Goal: Transaction & Acquisition: Purchase product/service

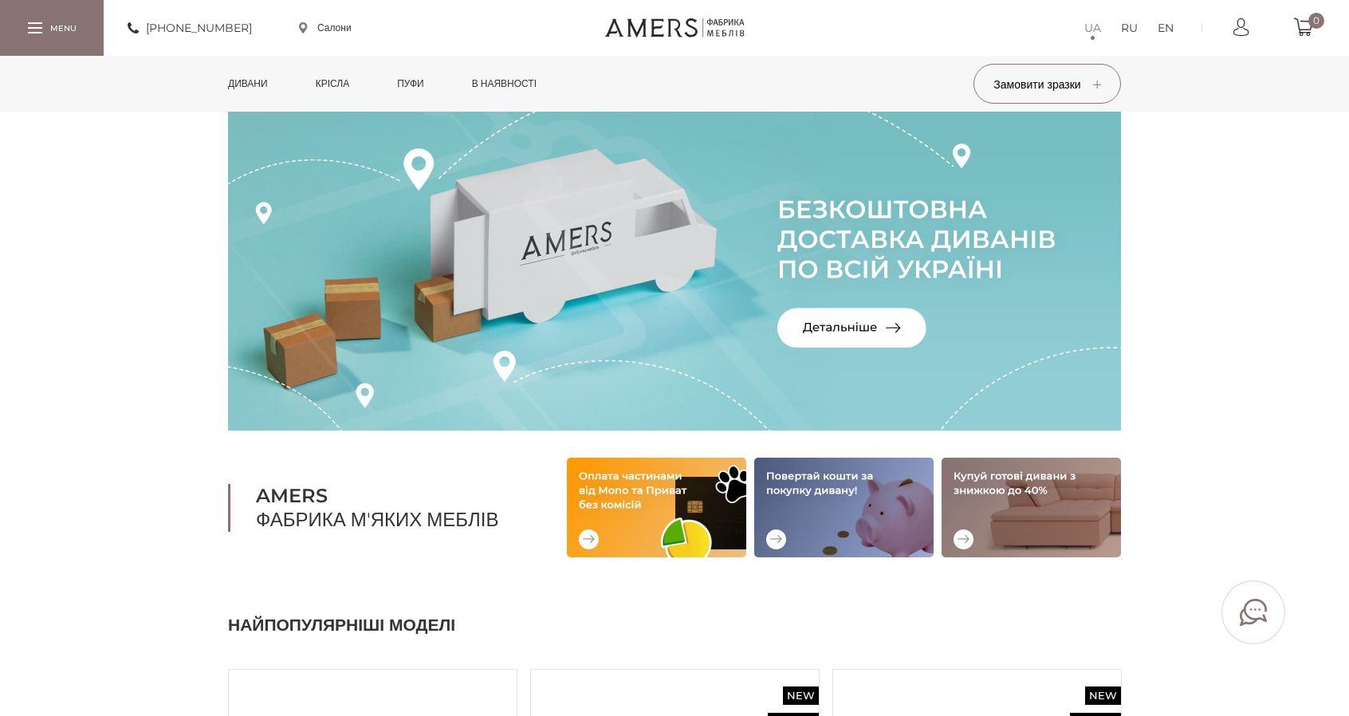
click at [261, 77] on link "Дивани" at bounding box center [248, 84] width 64 height 56
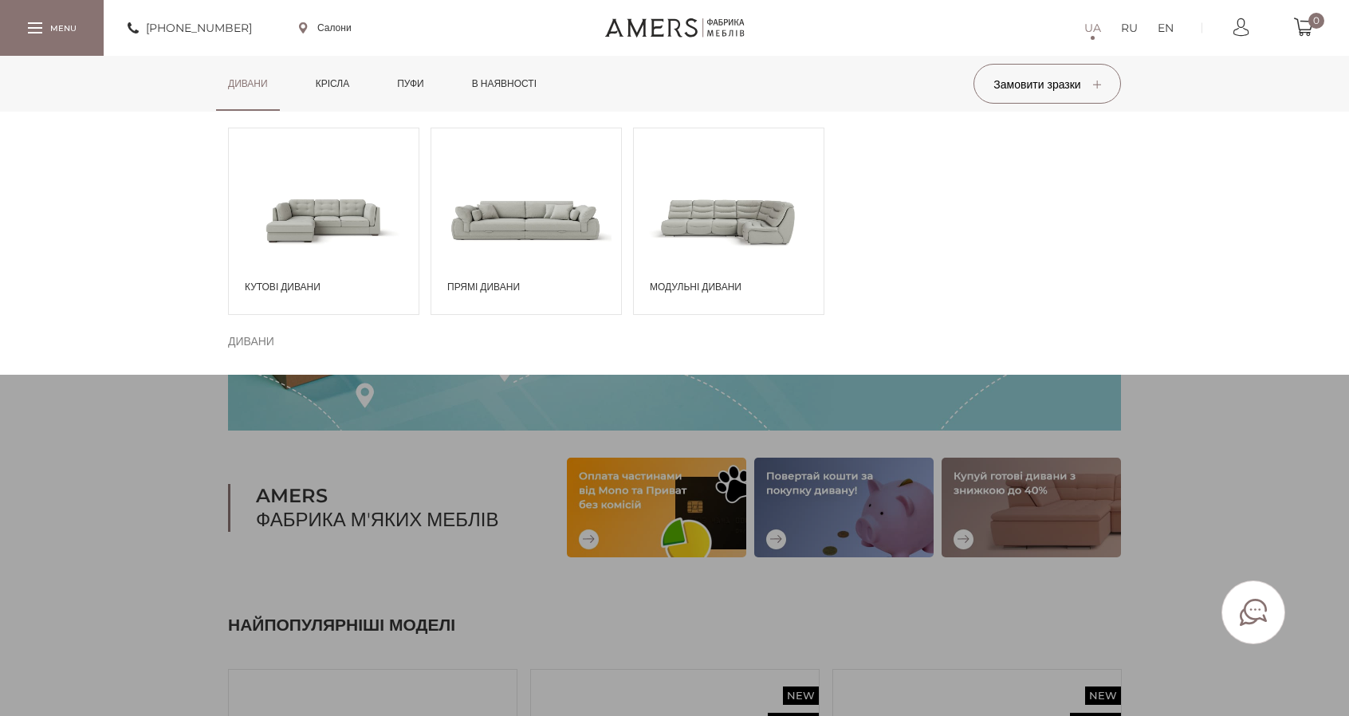
click at [728, 213] on span at bounding box center [729, 219] width 190 height 111
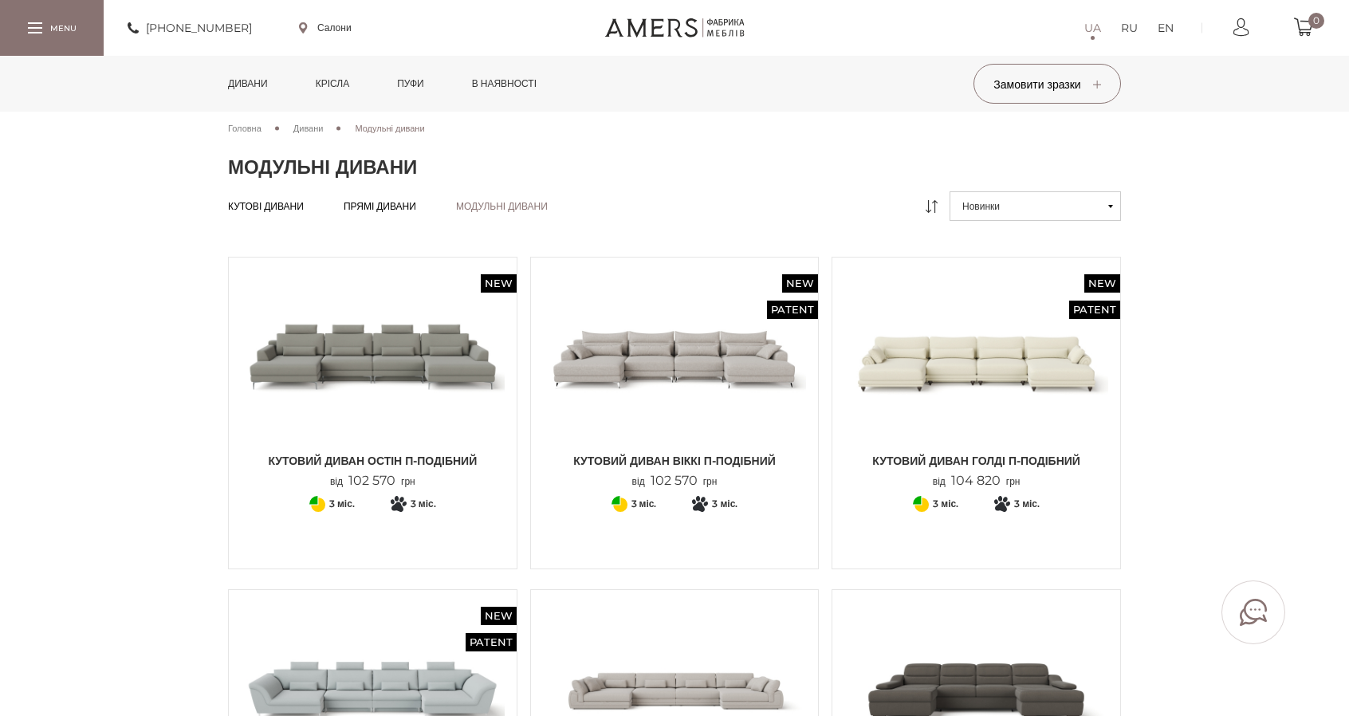
click at [429, 329] on img at bounding box center [373, 356] width 264 height 175
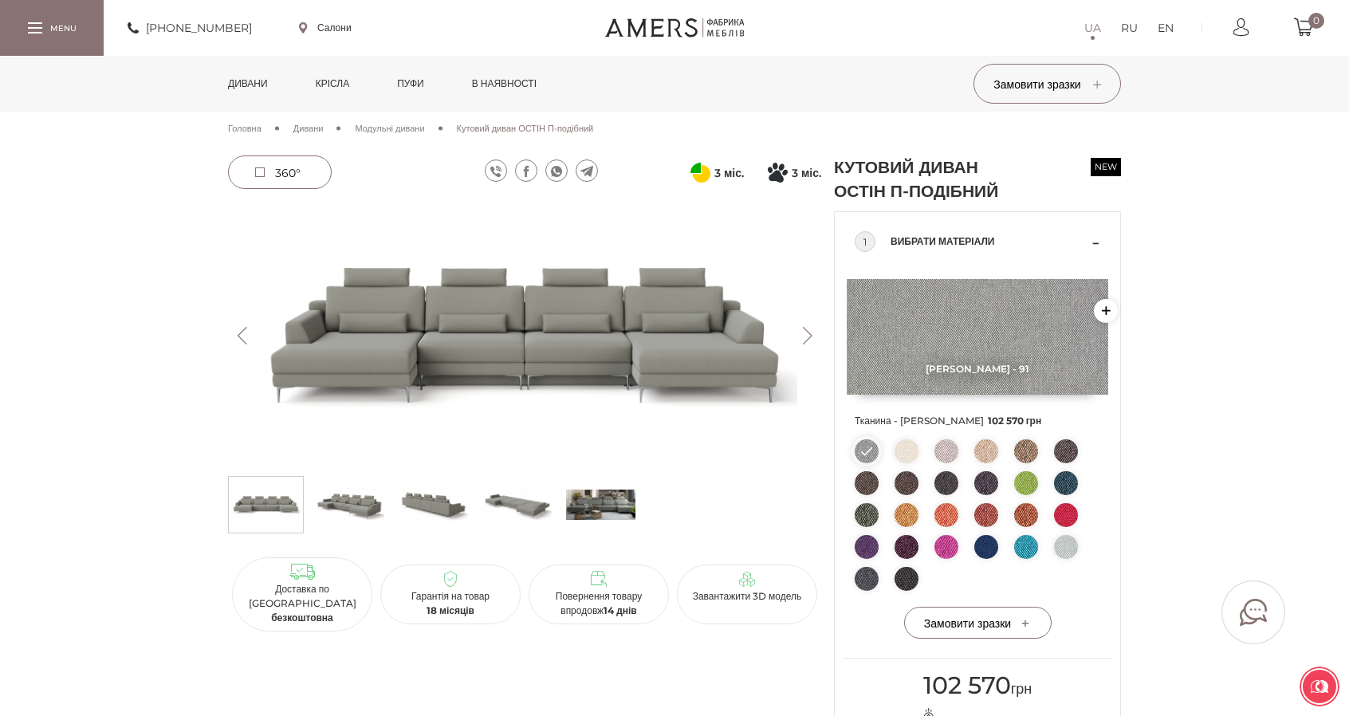
drag, startPoint x: 311, startPoint y: 130, endPoint x: 314, endPoint y: 138, distance: 8.6
click at [311, 130] on span "Дивани" at bounding box center [308, 128] width 30 height 11
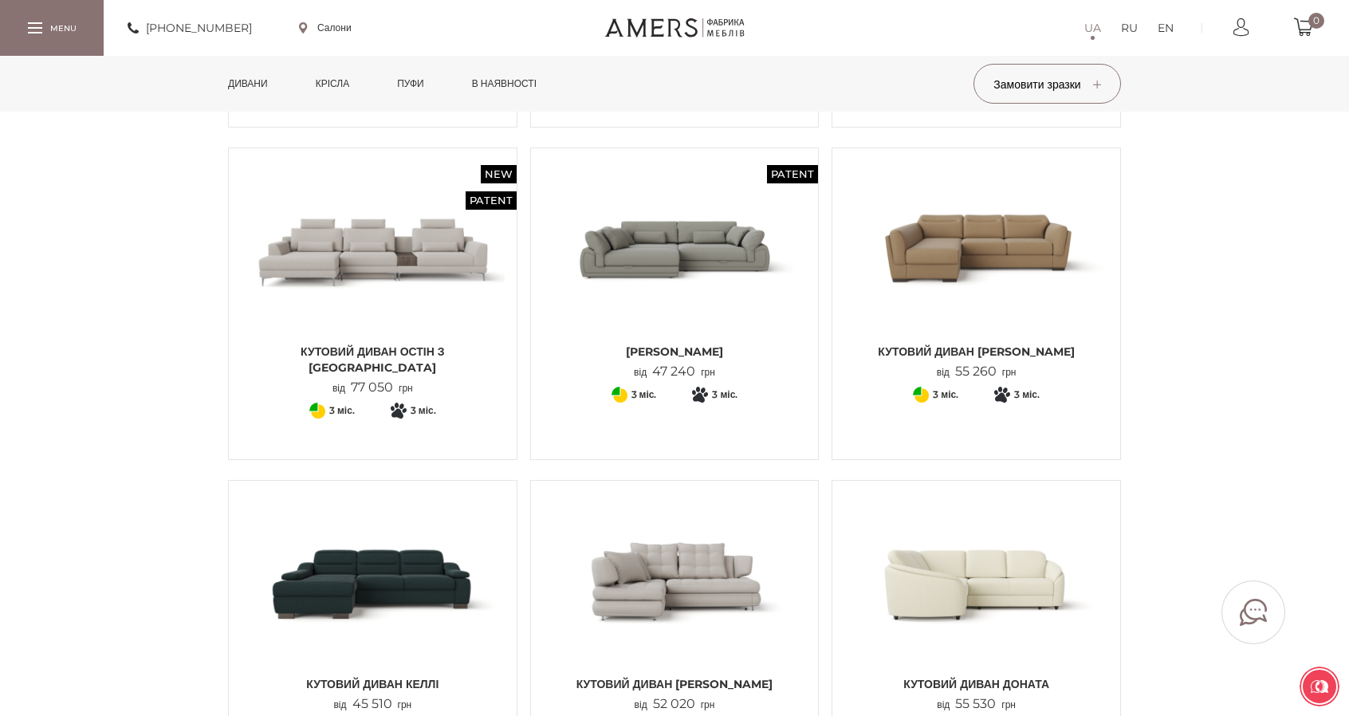
scroll to position [399, 0]
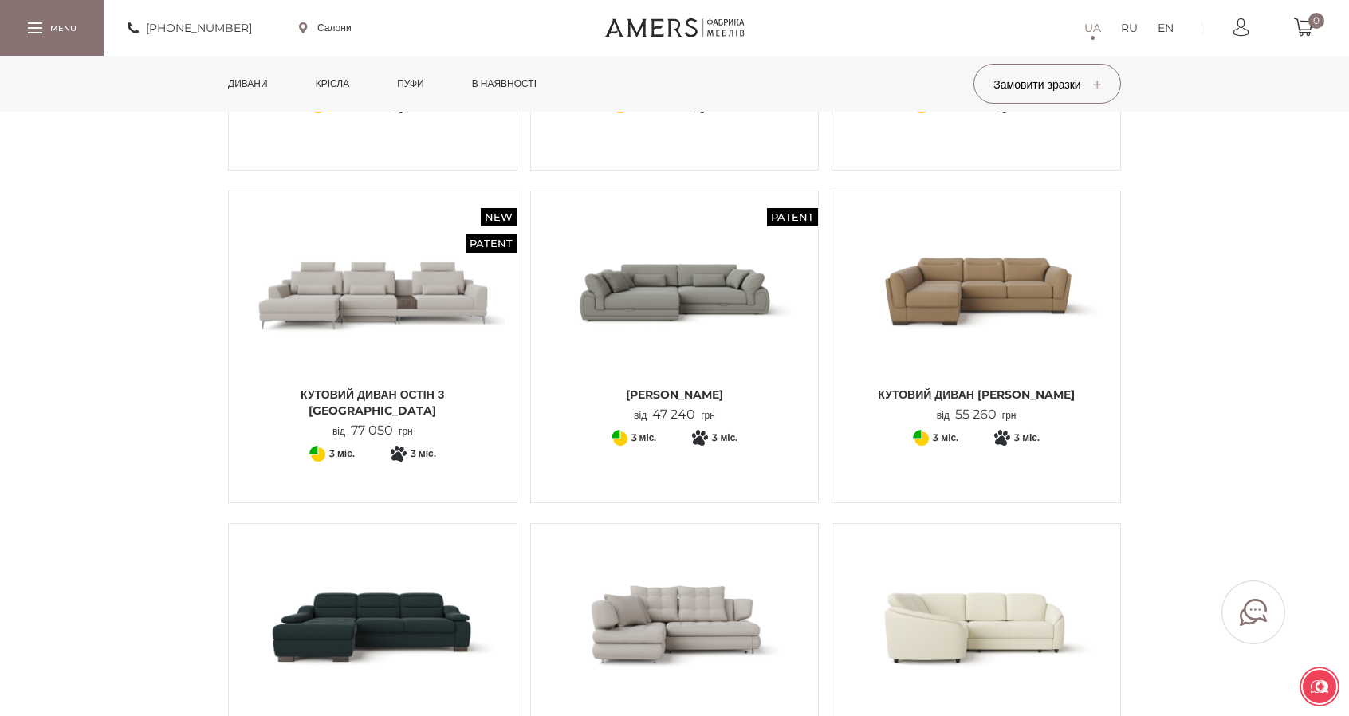
click at [400, 280] on img at bounding box center [373, 290] width 264 height 175
